Goal: Task Accomplishment & Management: Complete application form

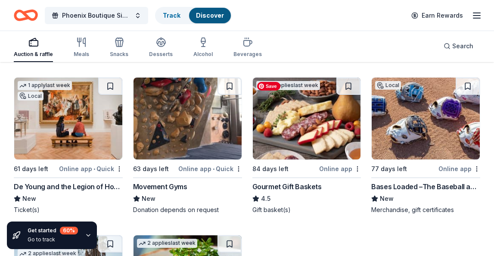
scroll to position [1074, 0]
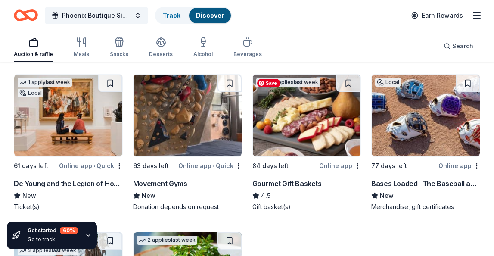
click at [318, 147] on img at bounding box center [307, 116] width 108 height 82
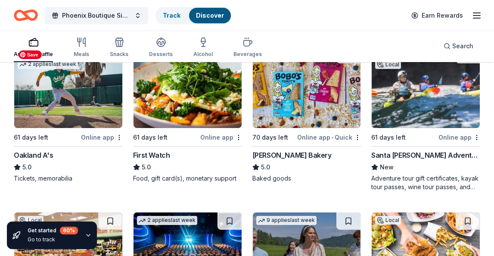
scroll to position [1256, 0]
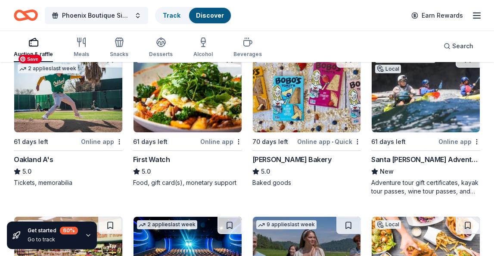
click at [78, 114] on img at bounding box center [68, 91] width 108 height 82
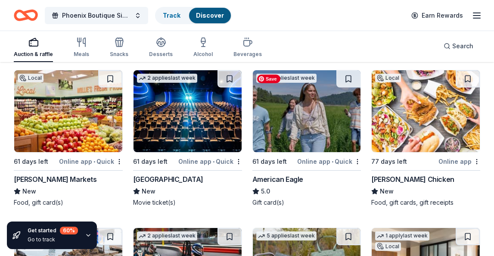
scroll to position [1403, 0]
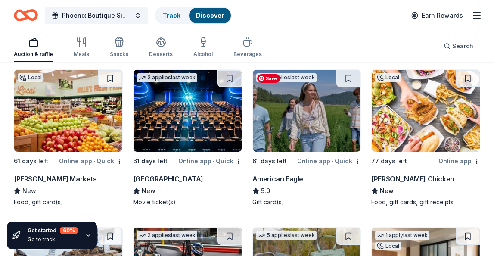
click at [301, 116] on img at bounding box center [307, 111] width 108 height 82
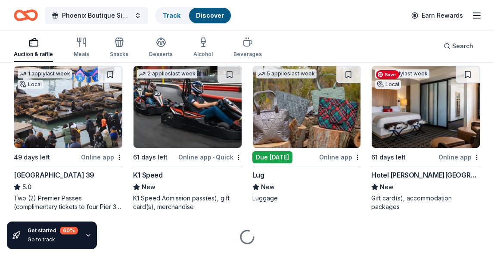
scroll to position [1571, 0]
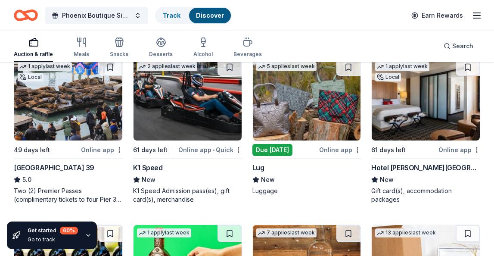
click at [332, 147] on div "Online app" at bounding box center [340, 149] width 42 height 11
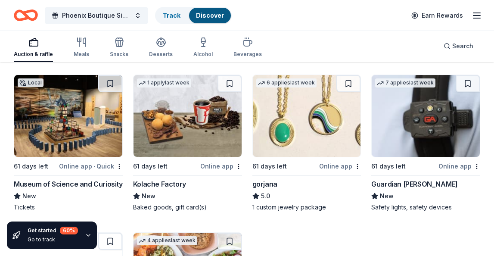
scroll to position [1888, 0]
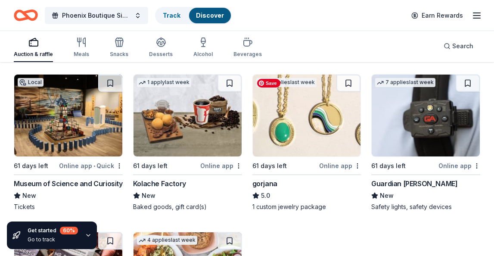
click at [322, 133] on img at bounding box center [307, 116] width 108 height 82
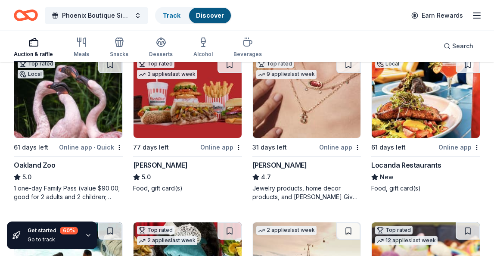
scroll to position [0, 0]
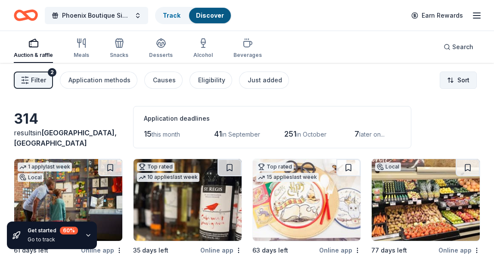
click at [461, 78] on html "Save Phoenix Boutique Sip & Shop Track Discover Earn Rewards Auction & raffle M…" at bounding box center [247, 128] width 494 height 256
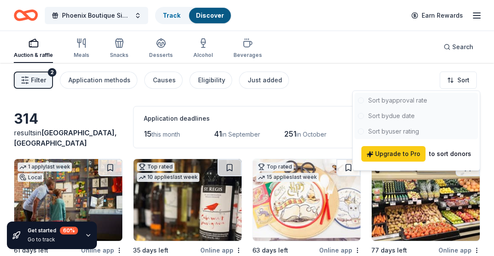
click at [393, 114] on div at bounding box center [417, 116] width 124 height 47
click at [392, 116] on div at bounding box center [417, 116] width 124 height 47
click at [392, 115] on div at bounding box center [417, 116] width 124 height 47
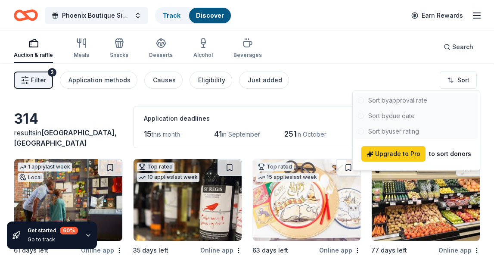
click at [392, 115] on div at bounding box center [417, 116] width 124 height 47
click at [390, 115] on div at bounding box center [417, 116] width 124 height 47
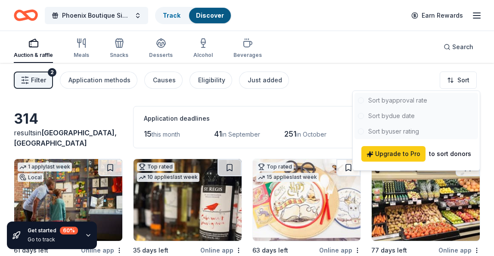
click at [331, 79] on html "Save Phoenix Boutique Sip & Shop Track Discover Earn Rewards Auction & raffle M…" at bounding box center [247, 128] width 494 height 256
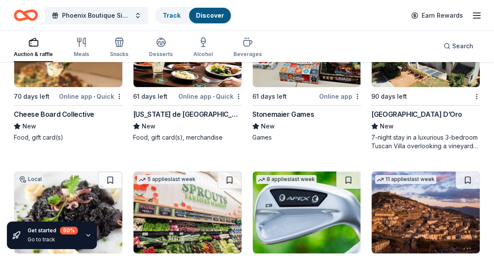
scroll to position [3762, 0]
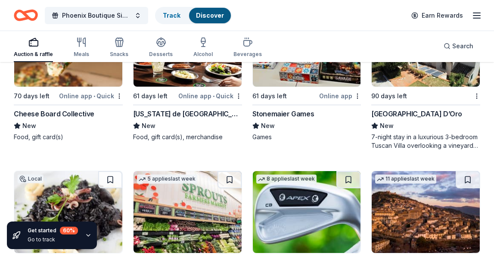
click at [478, 14] on icon "button" at bounding box center [477, 15] width 10 height 10
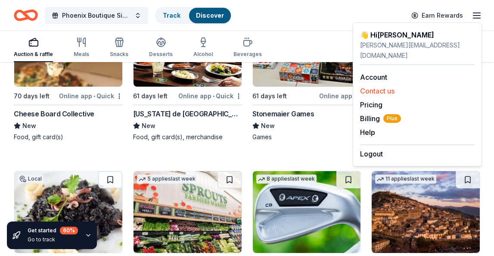
click at [364, 86] on button "Contact us" at bounding box center [377, 91] width 34 height 10
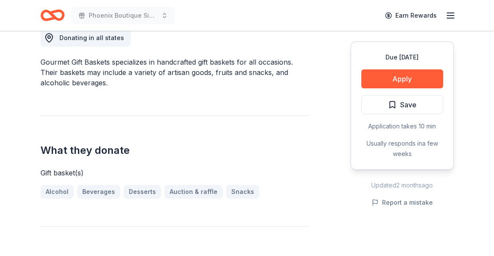
scroll to position [249, 0]
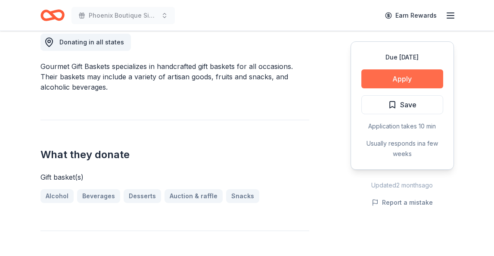
click at [397, 81] on button "Apply" at bounding box center [403, 78] width 82 height 19
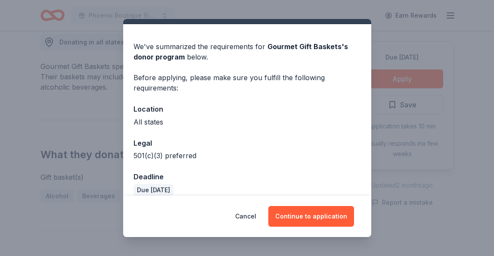
scroll to position [30, 0]
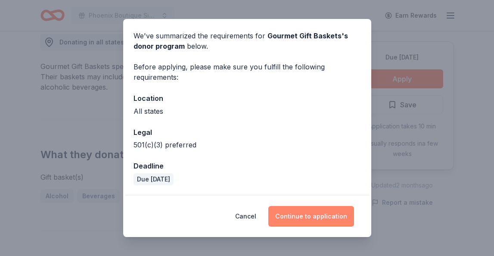
click at [309, 215] on button "Continue to application" at bounding box center [311, 216] width 86 height 21
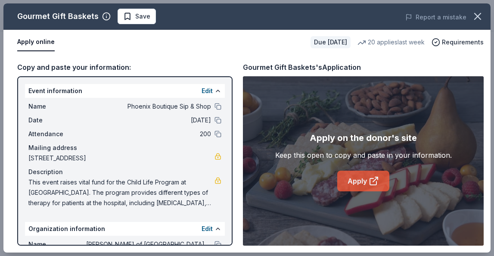
click at [355, 184] on link "Apply" at bounding box center [363, 181] width 52 height 21
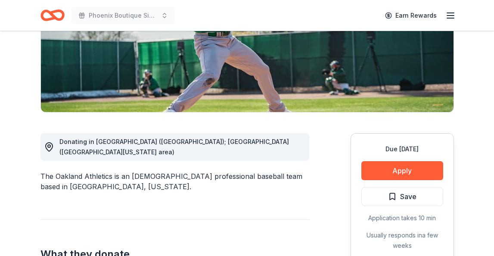
scroll to position [153, 0]
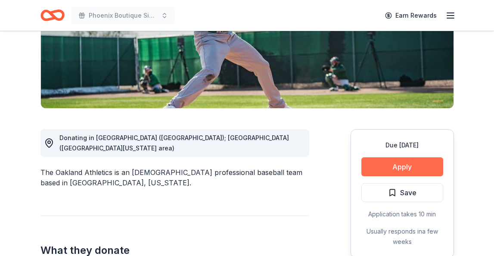
click at [422, 165] on button "Apply" at bounding box center [403, 166] width 82 height 19
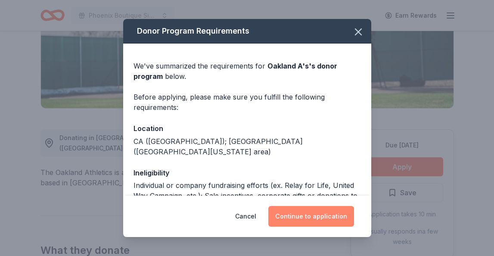
click at [320, 209] on button "Continue to application" at bounding box center [311, 216] width 86 height 21
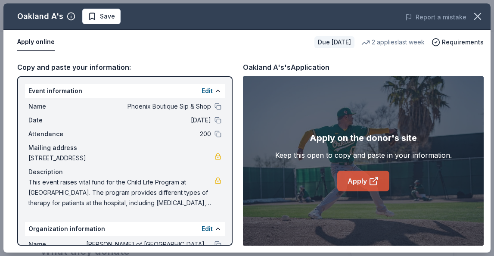
click at [355, 182] on link "Apply" at bounding box center [363, 181] width 52 height 21
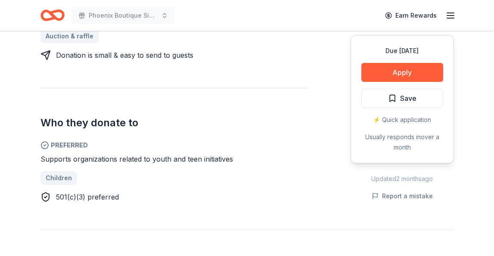
scroll to position [401, 0]
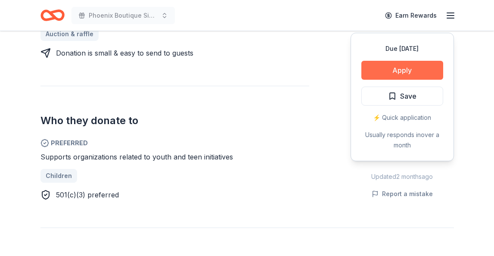
click at [405, 67] on button "Apply" at bounding box center [403, 70] width 82 height 19
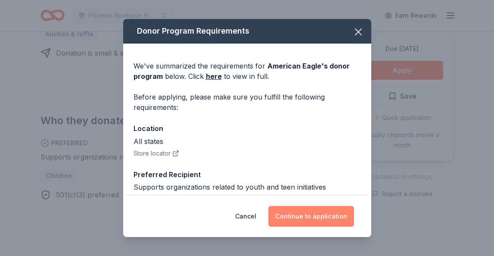
click at [302, 219] on button "Continue to application" at bounding box center [311, 216] width 86 height 21
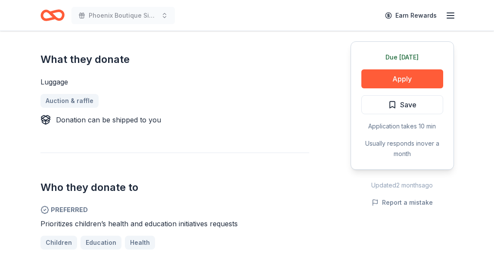
scroll to position [353, 0]
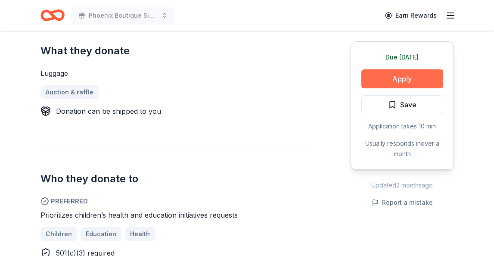
click at [416, 78] on button "Apply" at bounding box center [403, 78] width 82 height 19
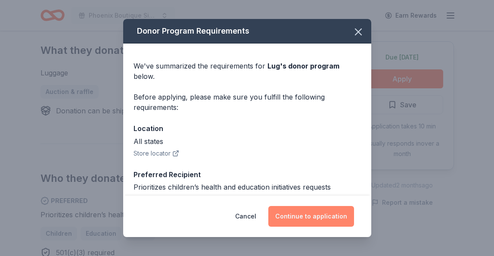
click at [303, 211] on button "Continue to application" at bounding box center [311, 216] width 86 height 21
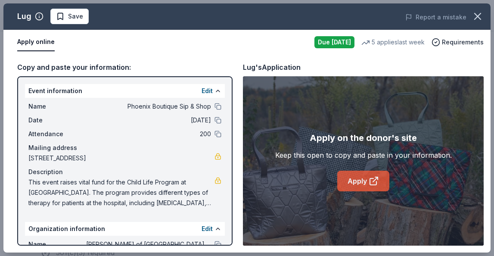
click at [355, 178] on link "Apply" at bounding box center [363, 181] width 52 height 21
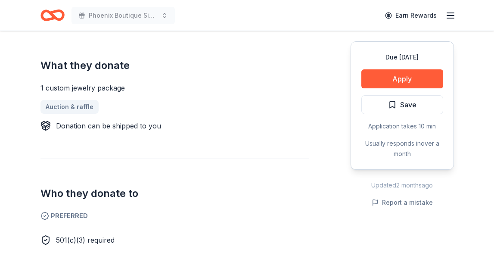
scroll to position [317, 0]
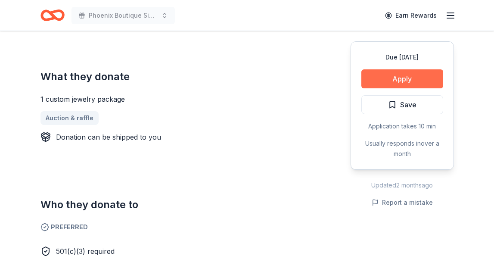
click at [414, 81] on button "Apply" at bounding box center [403, 78] width 82 height 19
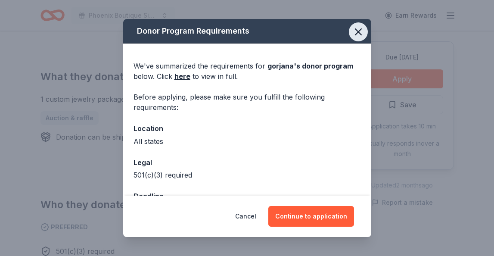
click at [356, 35] on icon "button" at bounding box center [358, 32] width 12 height 12
